Goal: Book appointment/travel/reservation

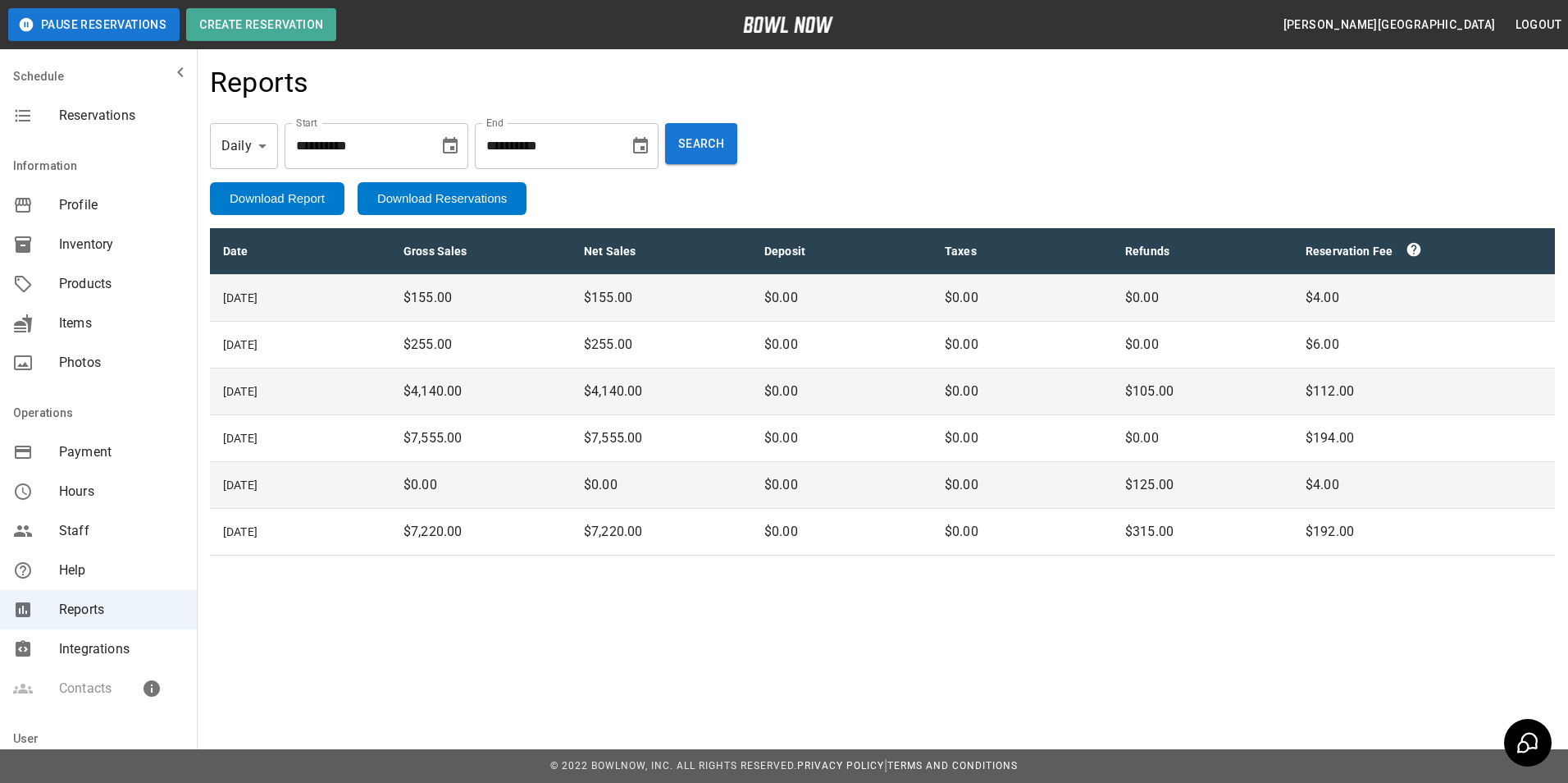
click at [107, 118] on span "Reservations" at bounding box center [121, 116] width 125 height 20
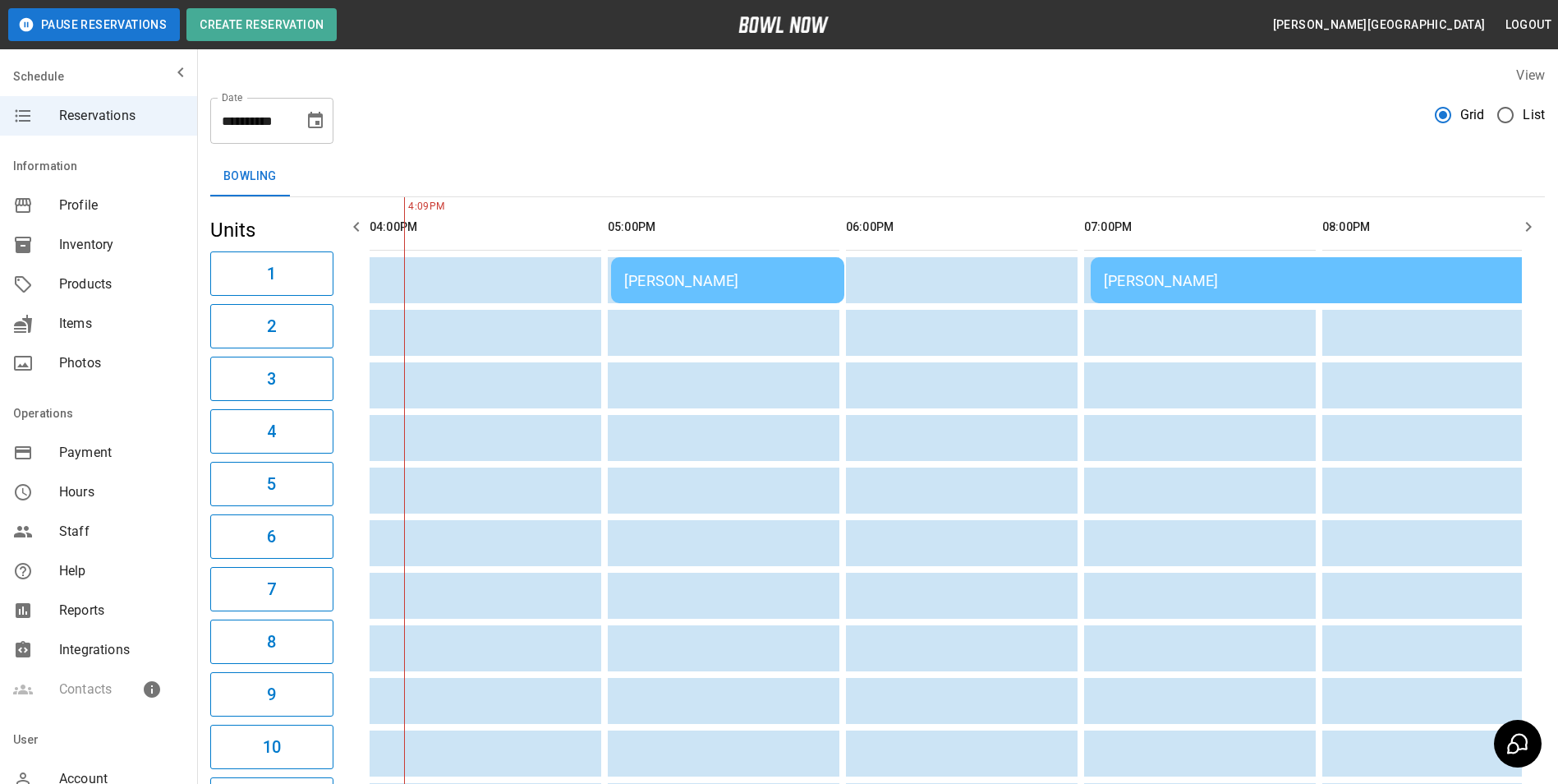
click at [1527, 225] on icon "button" at bounding box center [1528, 226] width 20 height 20
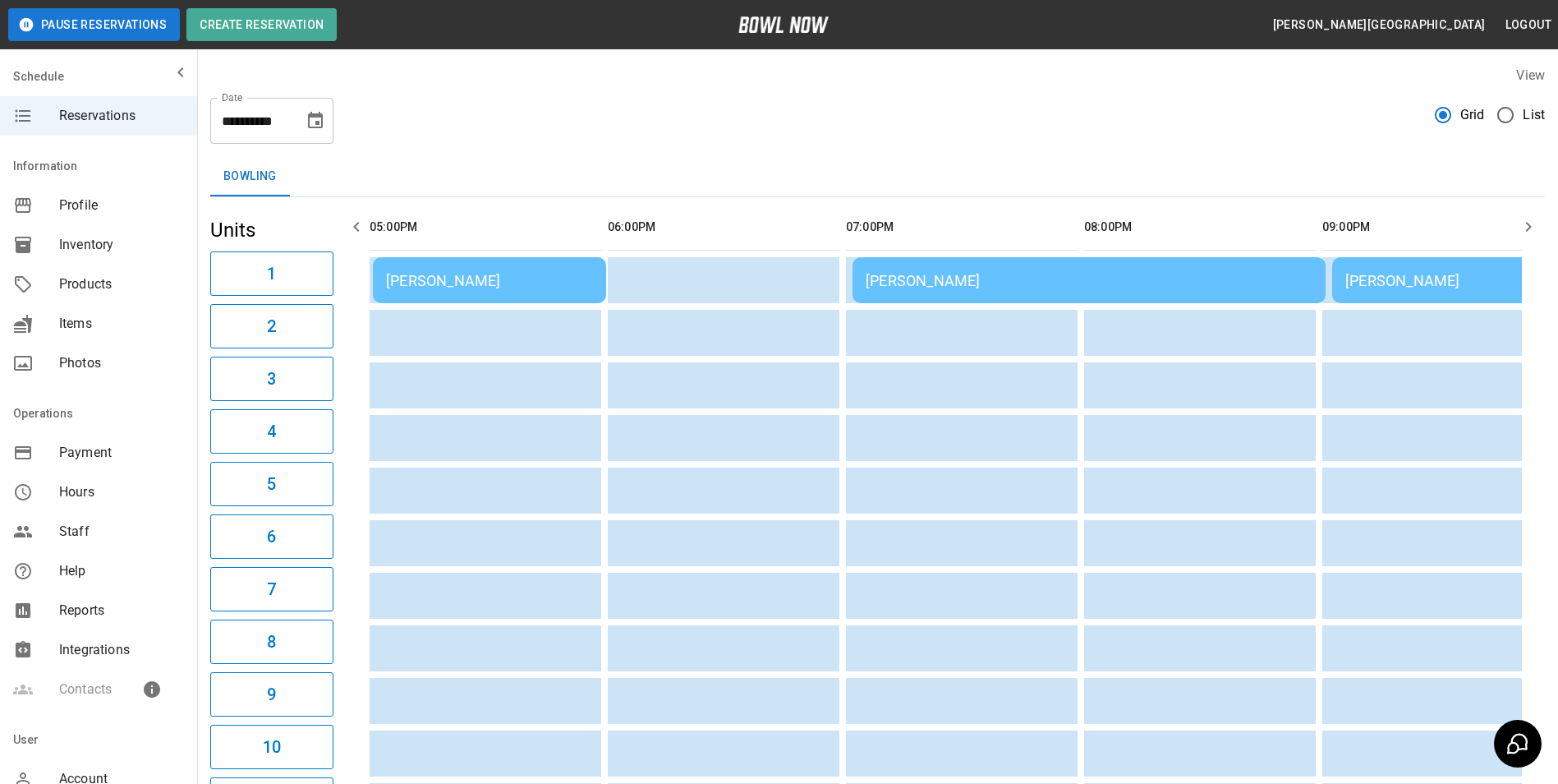
click at [1523, 227] on icon "button" at bounding box center [1528, 226] width 20 height 20
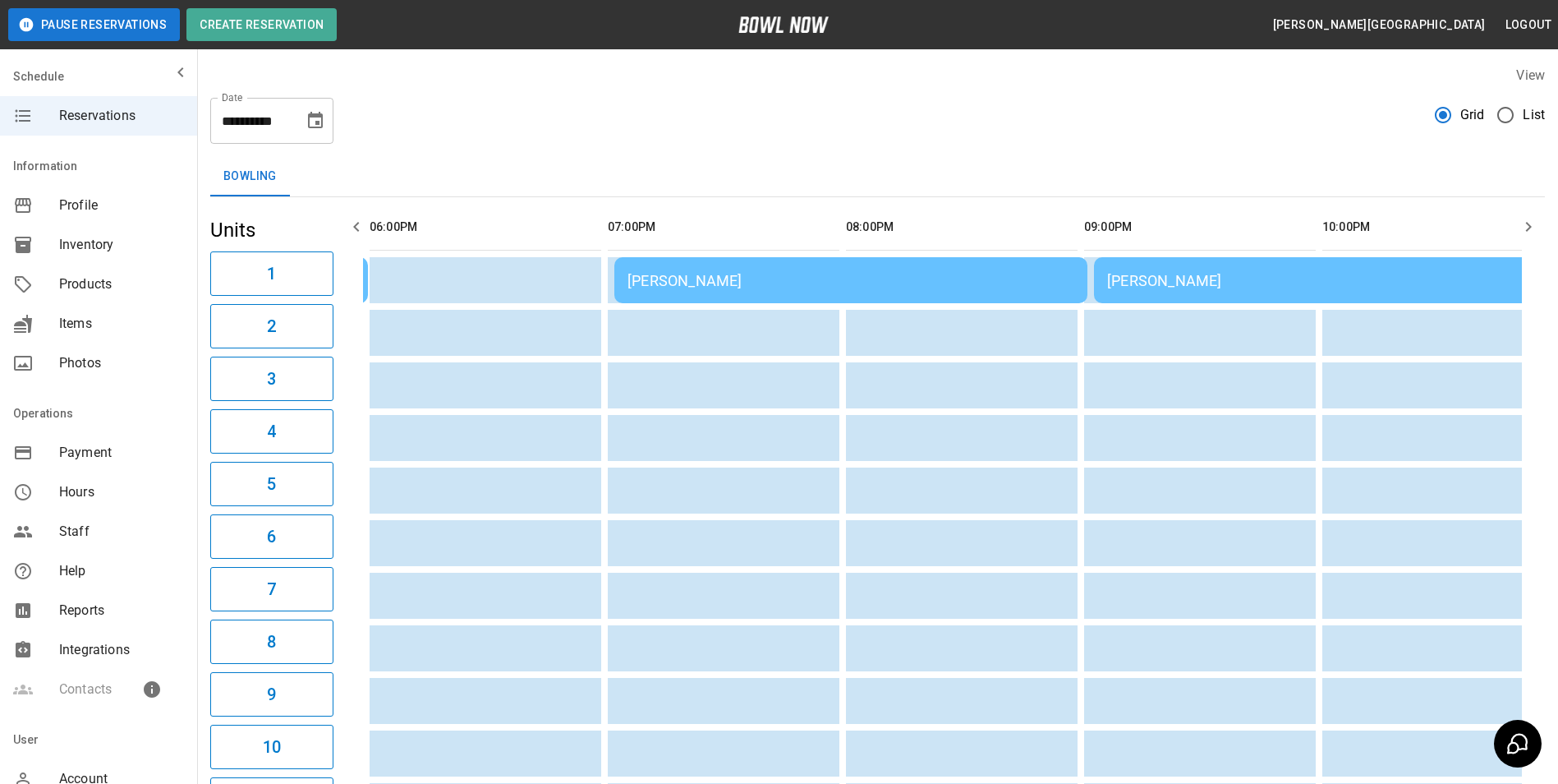
click at [1523, 227] on icon "button" at bounding box center [1528, 226] width 20 height 20
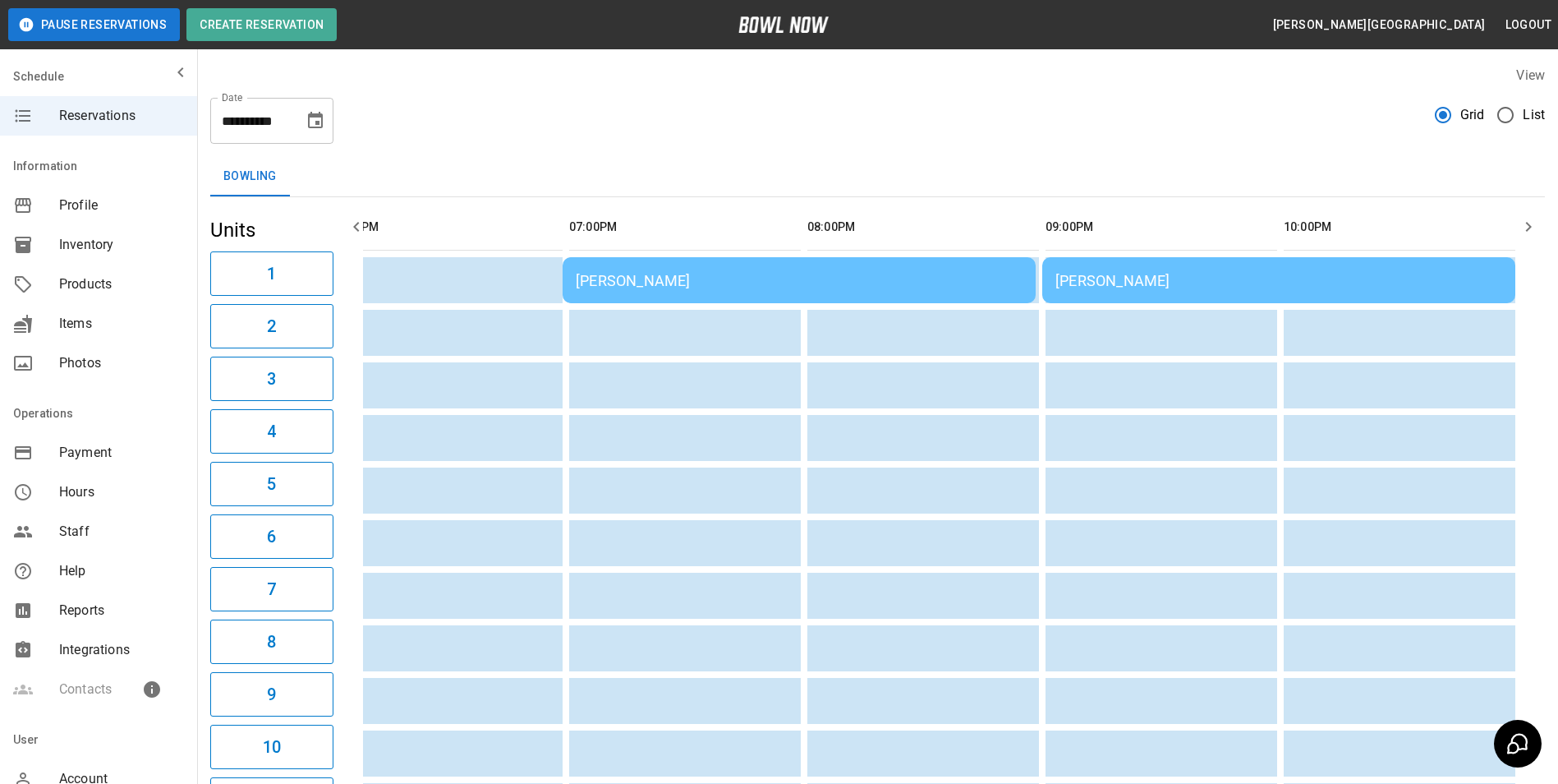
click at [354, 222] on icon "button" at bounding box center [356, 226] width 20 height 20
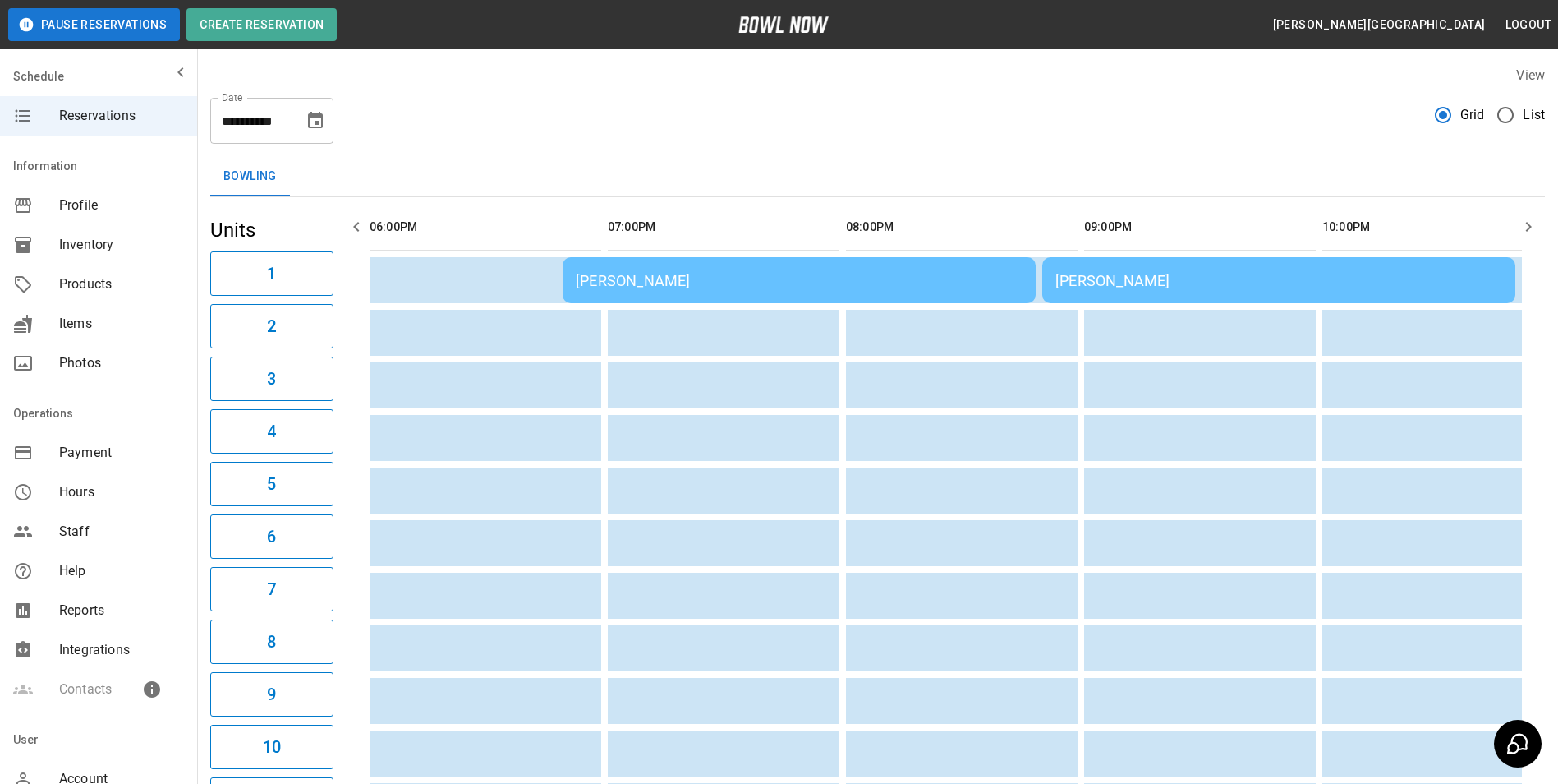
scroll to position [0, 715]
click at [354, 223] on icon "button" at bounding box center [356, 226] width 20 height 20
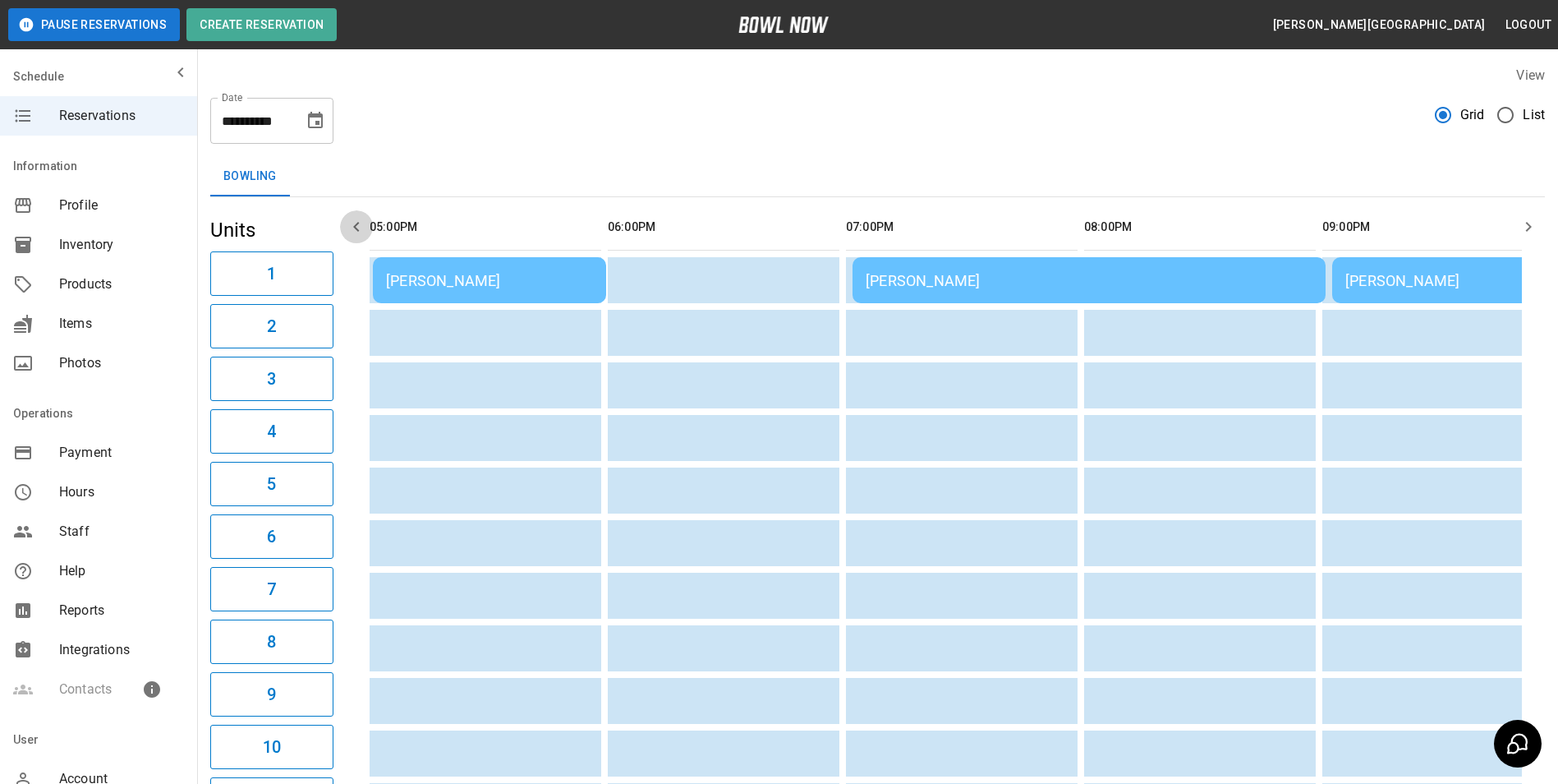
scroll to position [0, 476]
click at [354, 223] on icon "button" at bounding box center [356, 226] width 20 height 20
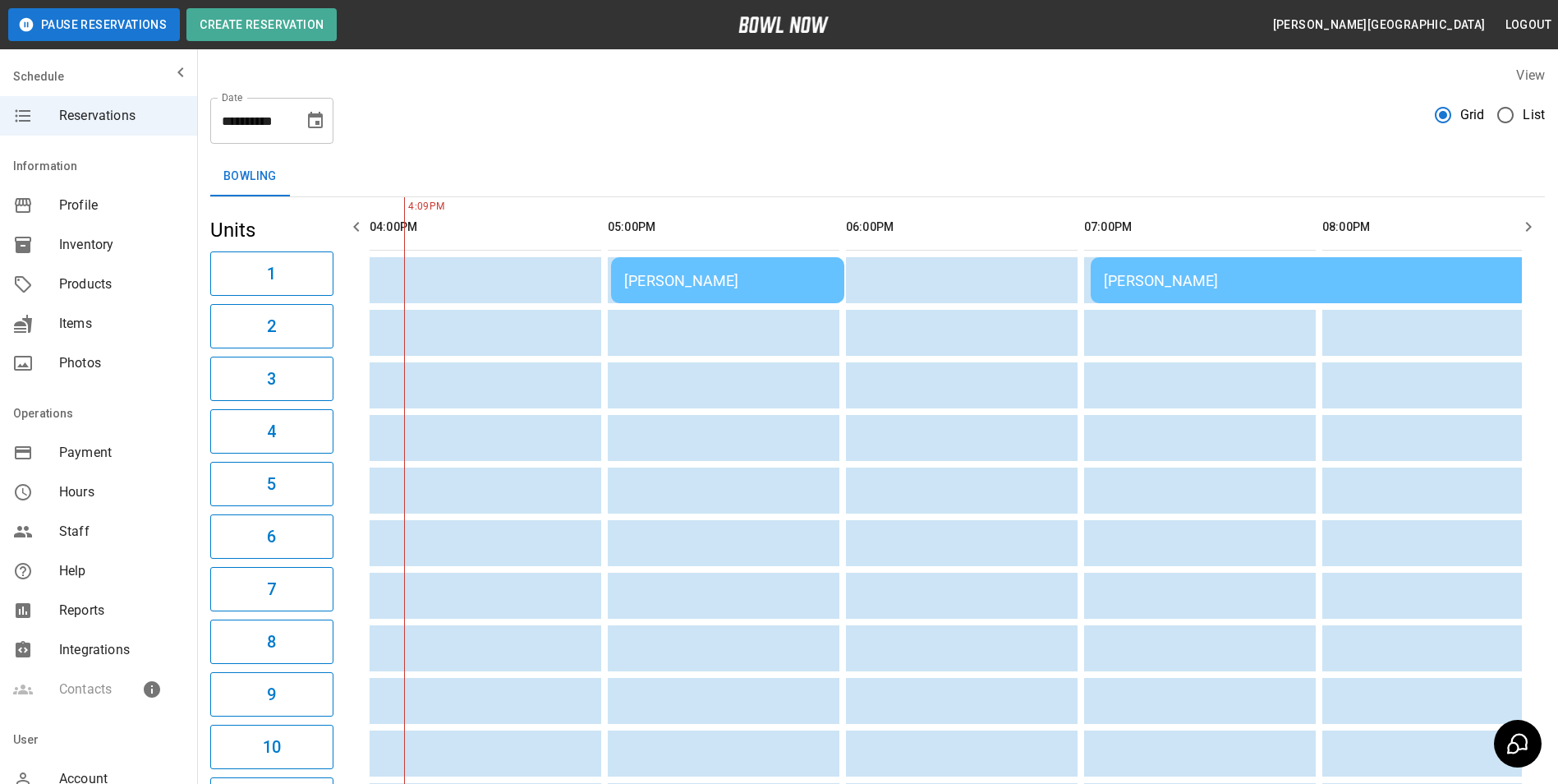
click at [354, 223] on icon "button" at bounding box center [356, 226] width 20 height 20
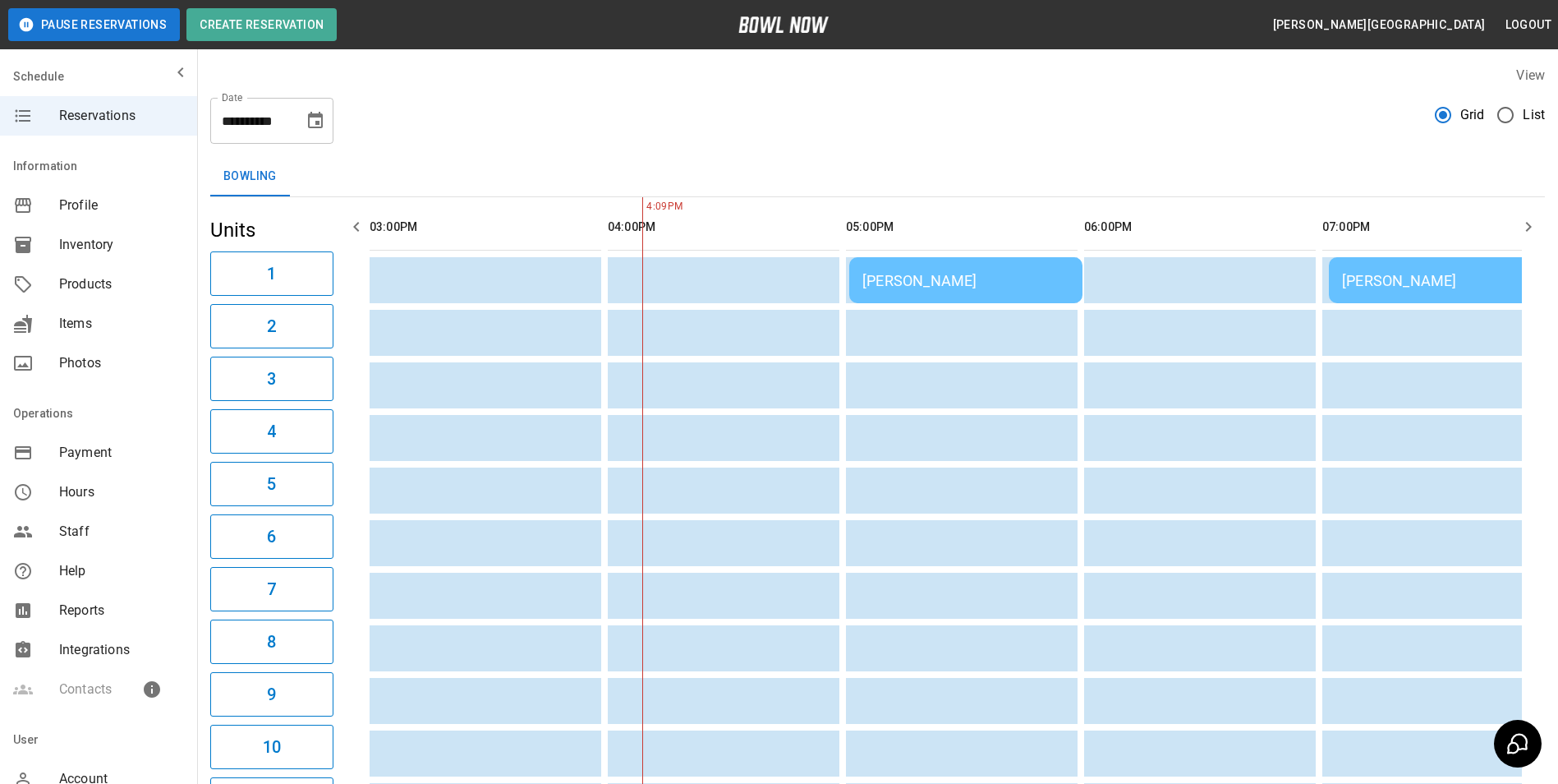
click at [1528, 226] on icon "button" at bounding box center [1528, 226] width 20 height 20
